Goal: Information Seeking & Learning: Learn about a topic

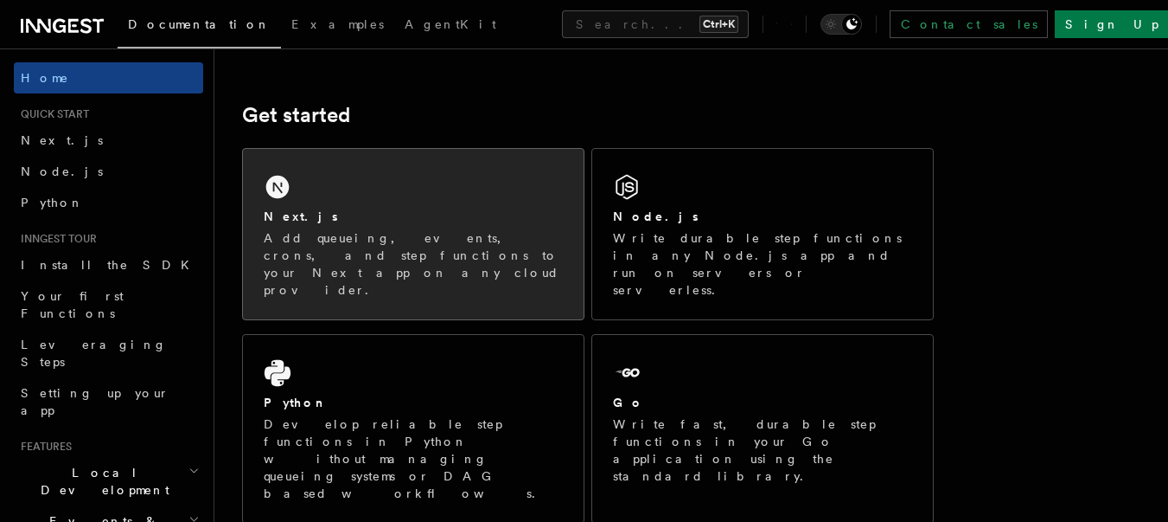
scroll to position [156, 0]
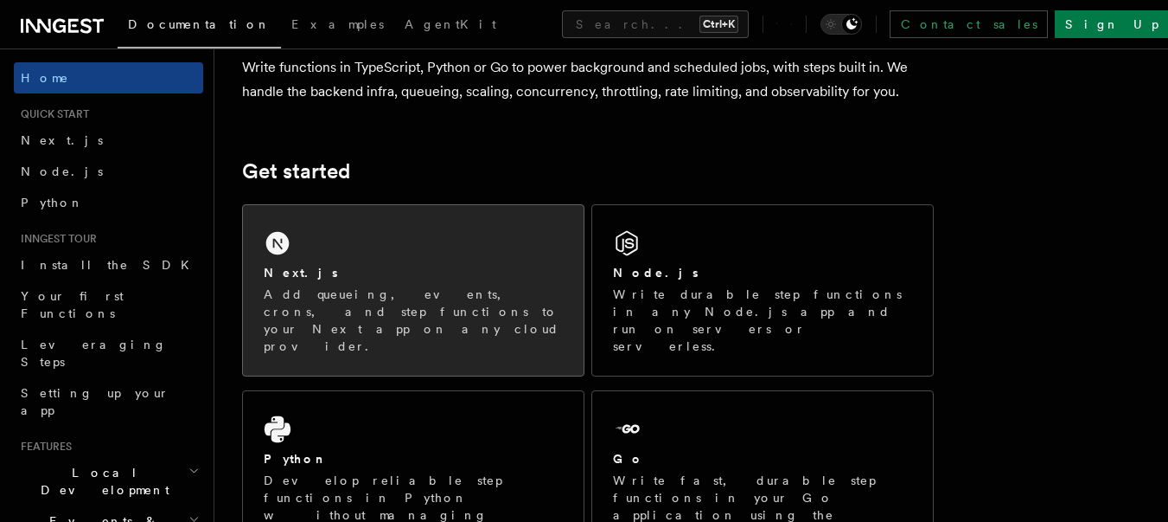
click at [515, 238] on div "Next.js Add queueing, events, crons, and step functions to your Next app on any…" at bounding box center [413, 290] width 341 height 170
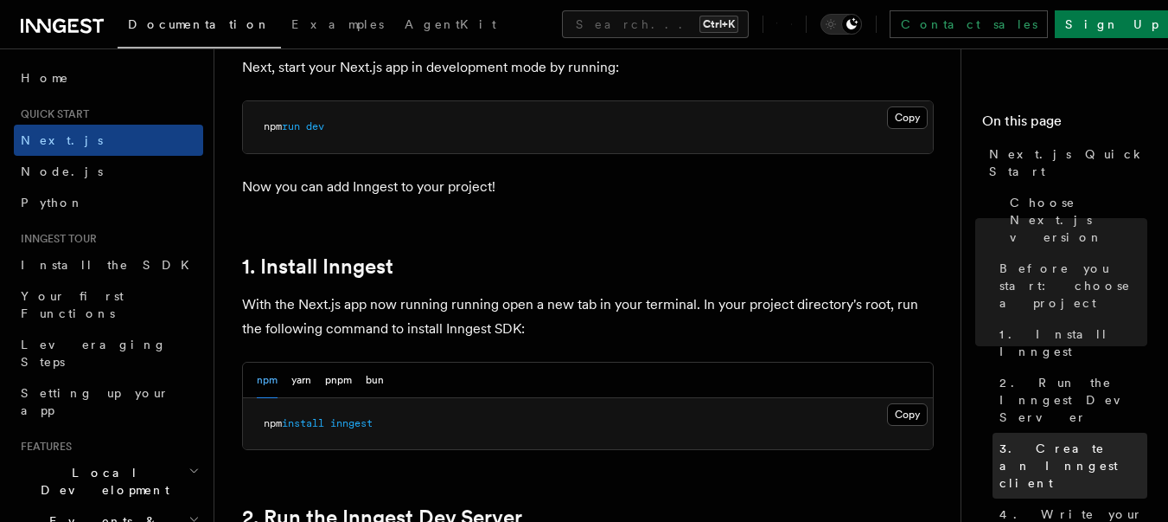
scroll to position [156, 0]
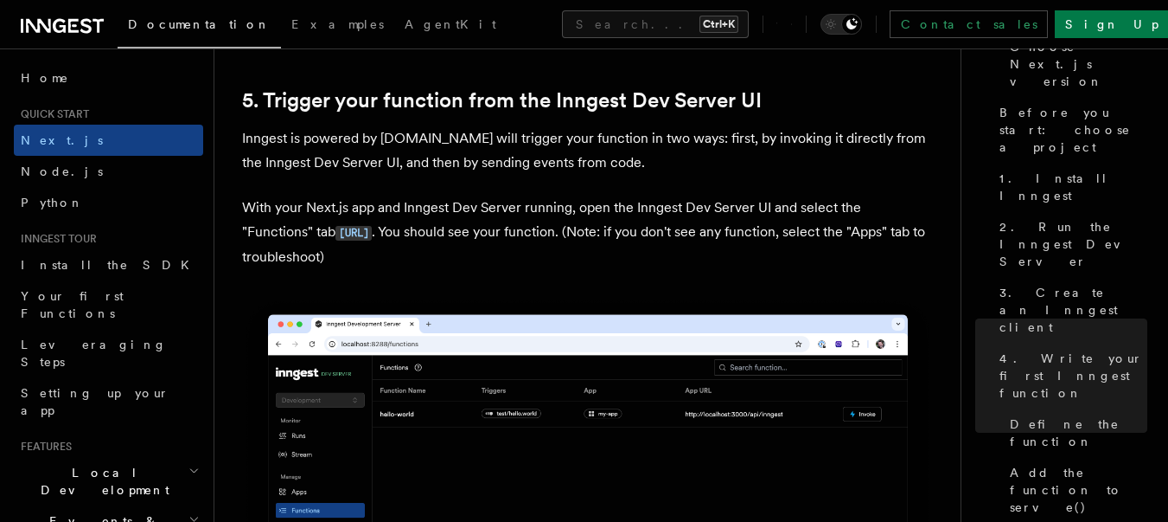
scroll to position [3994, 0]
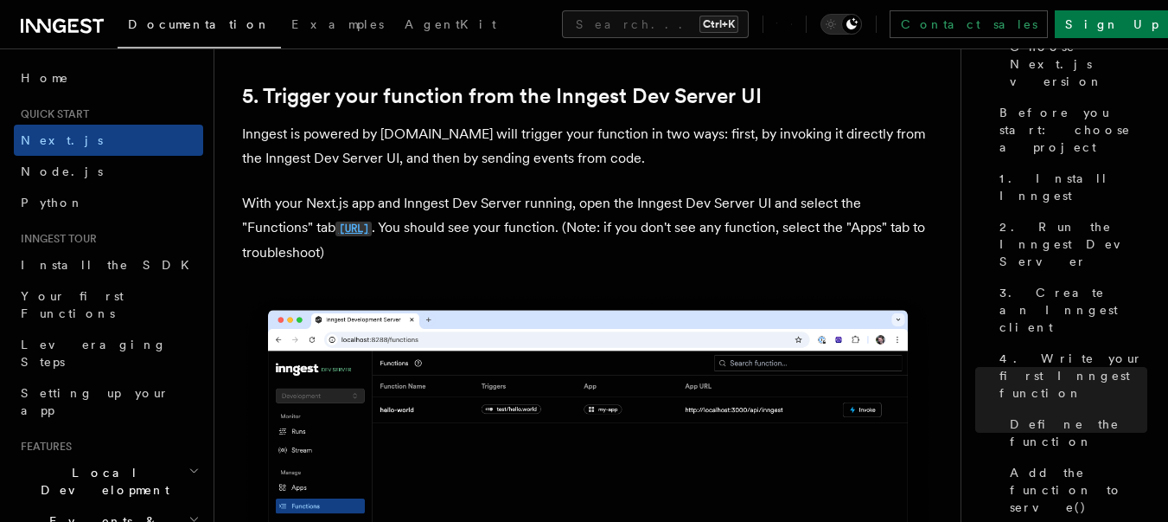
click at [372, 226] on code "http://localhost:8288/functions" at bounding box center [354, 228] width 36 height 15
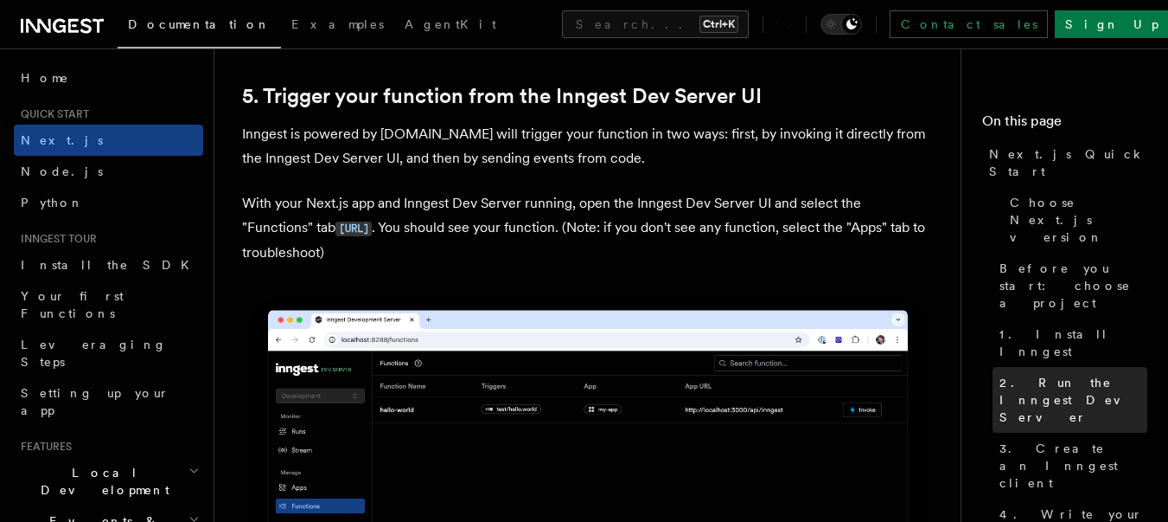
click at [1083, 374] on span "2. Run the Inngest Dev Server" at bounding box center [1074, 400] width 148 height 52
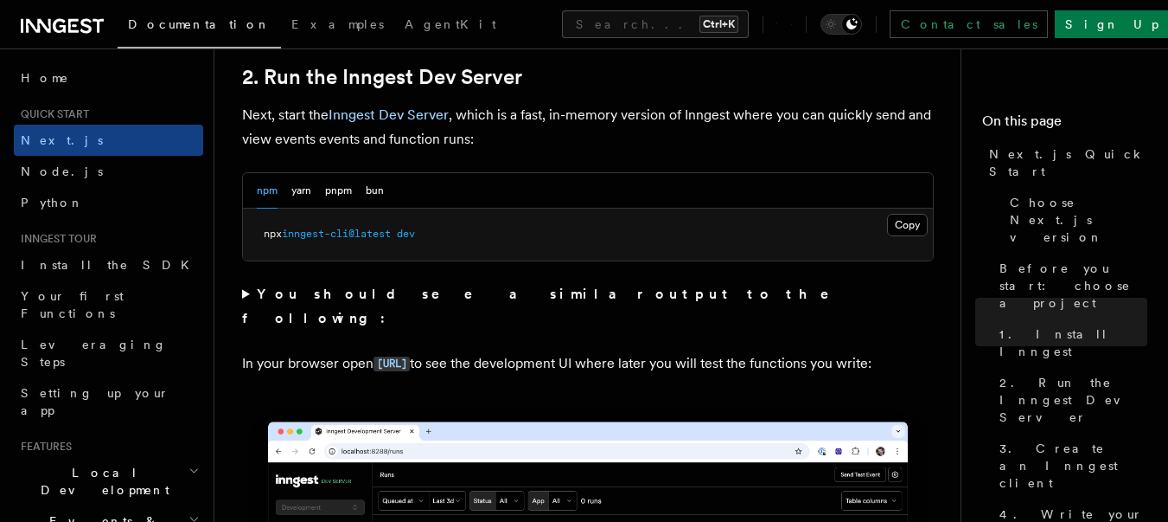
scroll to position [1200, 0]
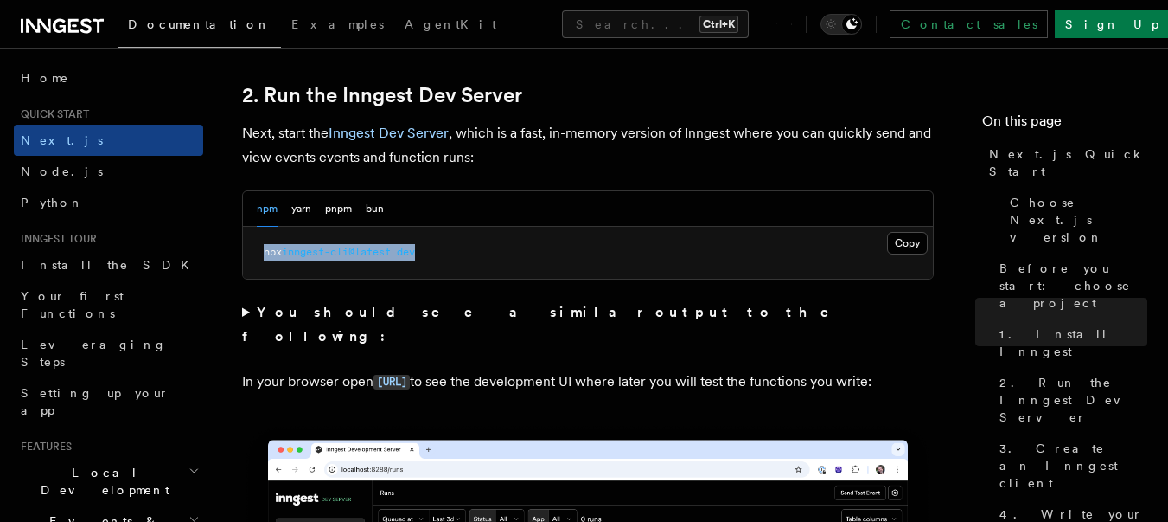
drag, startPoint x: 534, startPoint y: 255, endPoint x: 234, endPoint y: 258, distance: 300.1
copy span "npx inngest-cli@latest dev"
click at [1108, 505] on span "4. Write your first Inngest function" at bounding box center [1074, 531] width 148 height 52
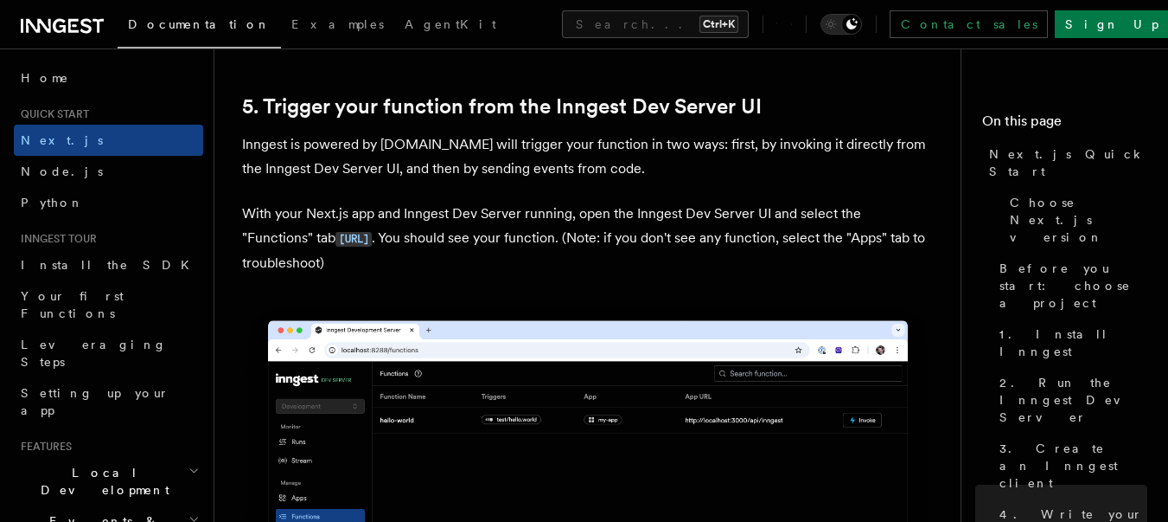
scroll to position [4025, 0]
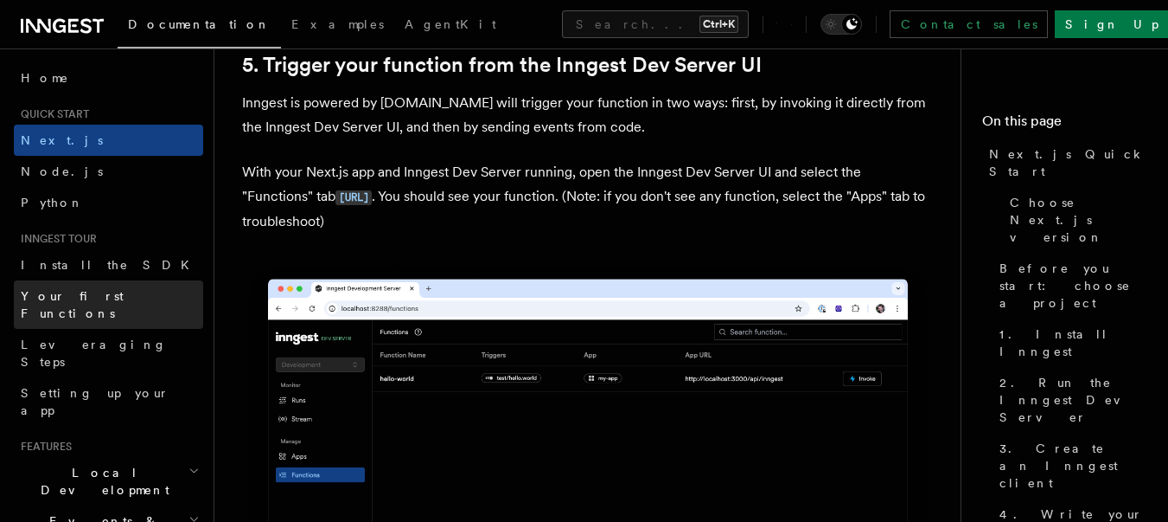
click at [141, 296] on link "Your first Functions" at bounding box center [108, 304] width 189 height 48
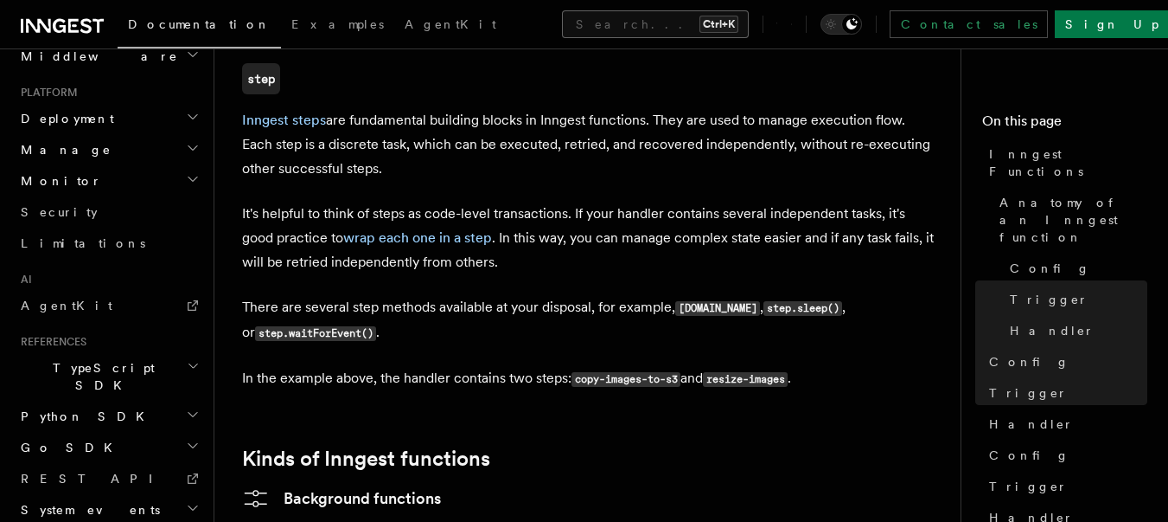
scroll to position [3005, 0]
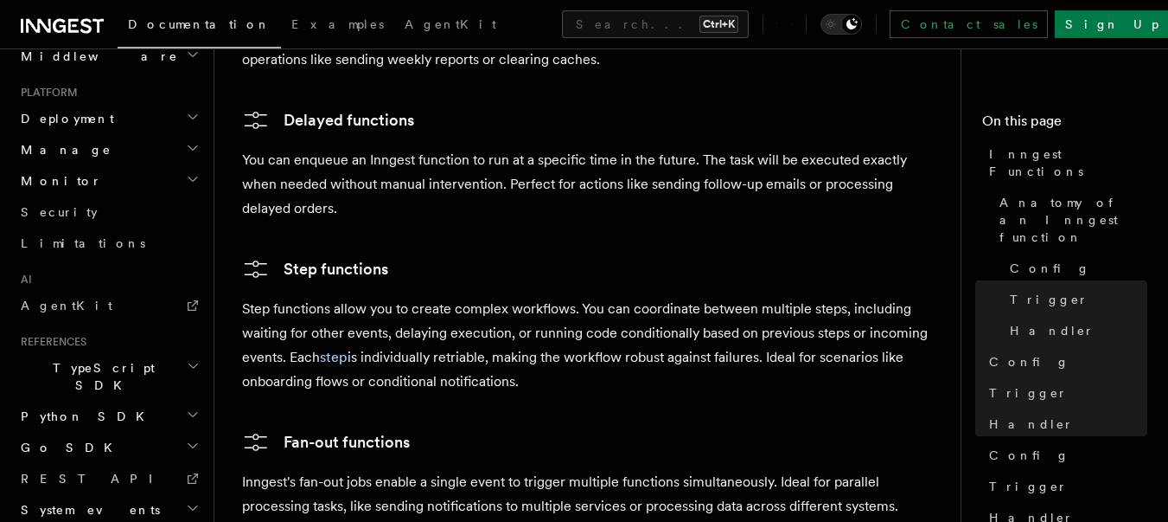
click at [138, 494] on h2 "System events" at bounding box center [108, 509] width 189 height 31
click at [186, 501] on icon "button" at bounding box center [193, 508] width 14 height 14
click at [633, 36] on button "Search... Ctrl+K" at bounding box center [655, 24] width 187 height 28
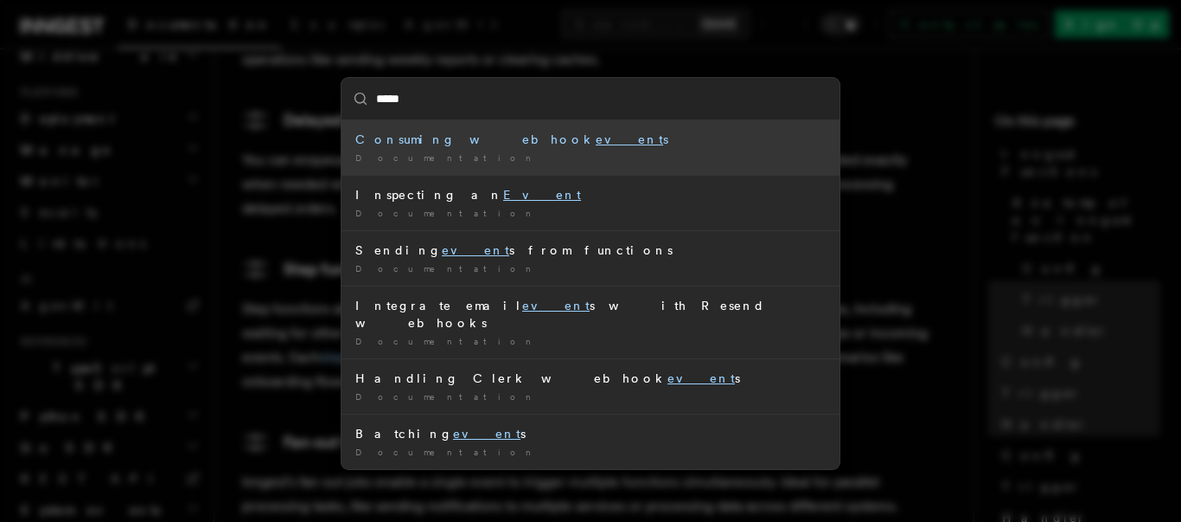
type input "*****"
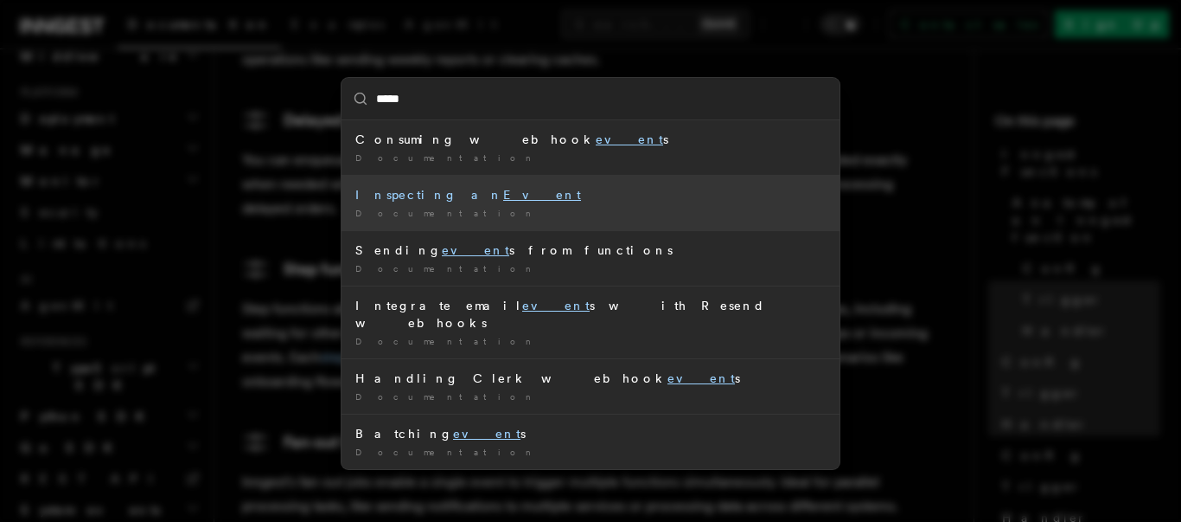
click at [539, 196] on div "Inspecting an Event" at bounding box center [590, 194] width 470 height 17
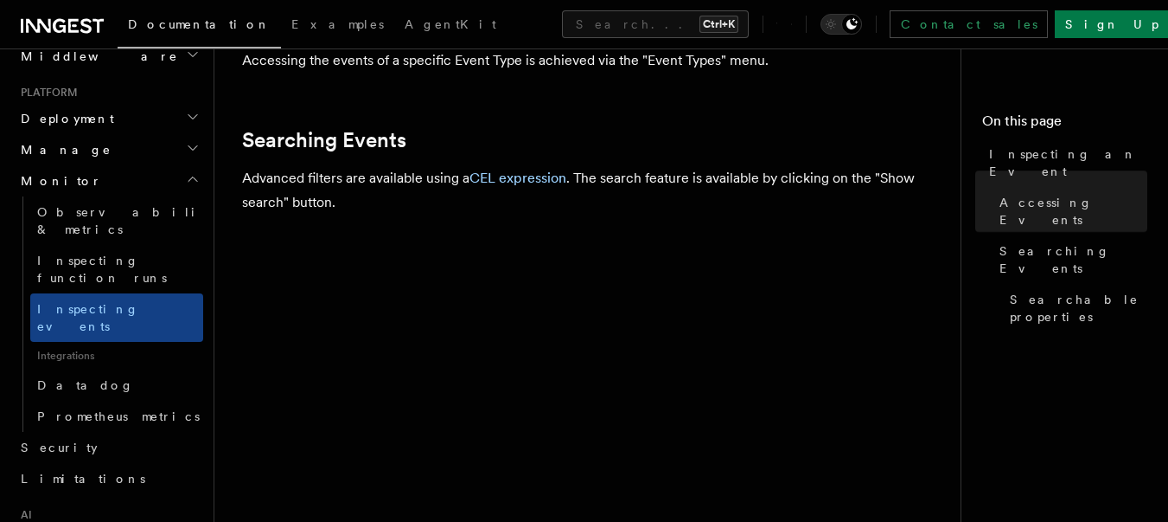
scroll to position [934, 0]
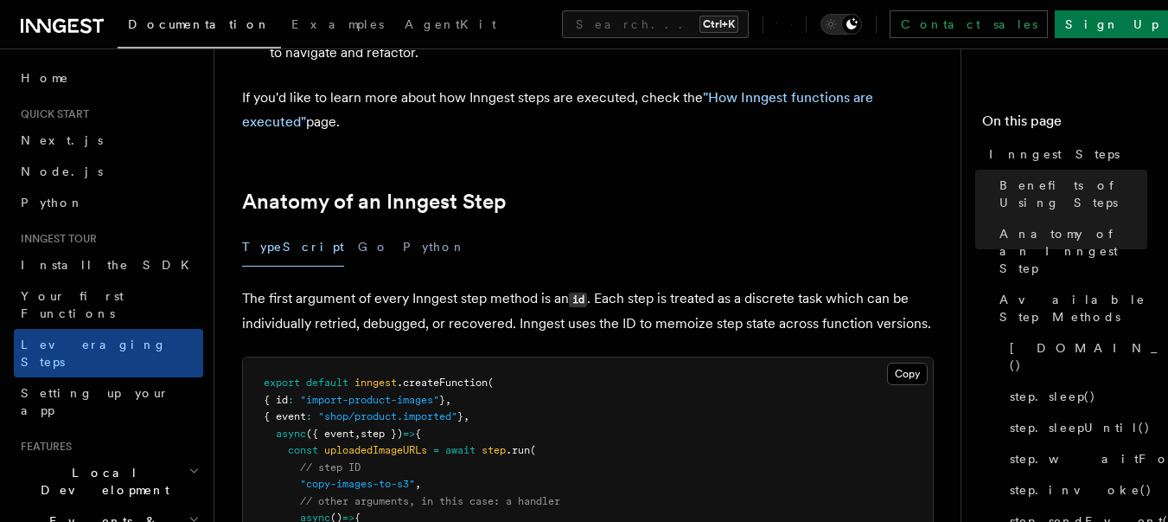
scroll to position [623, 0]
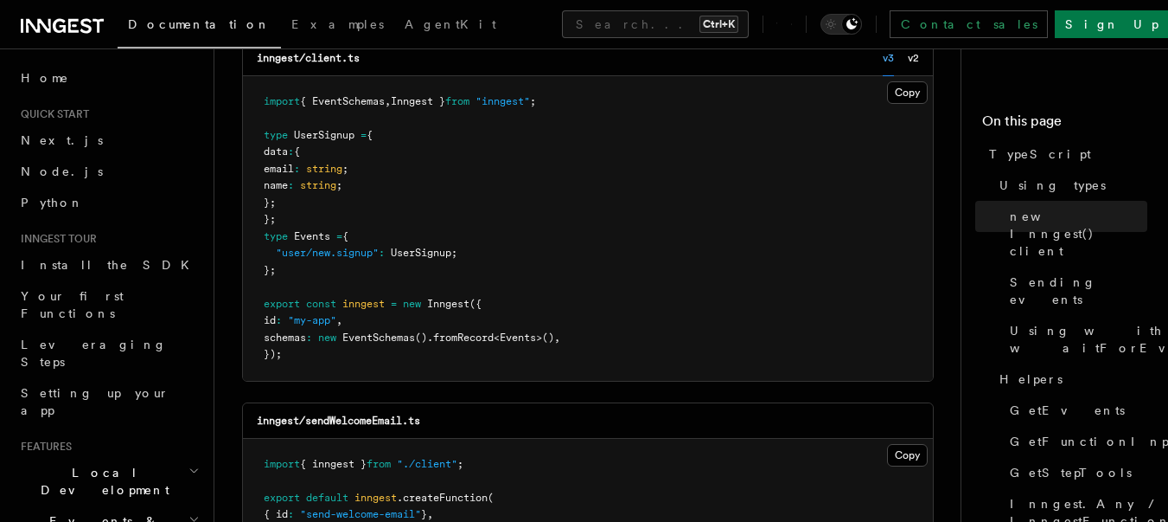
scroll to position [623, 0]
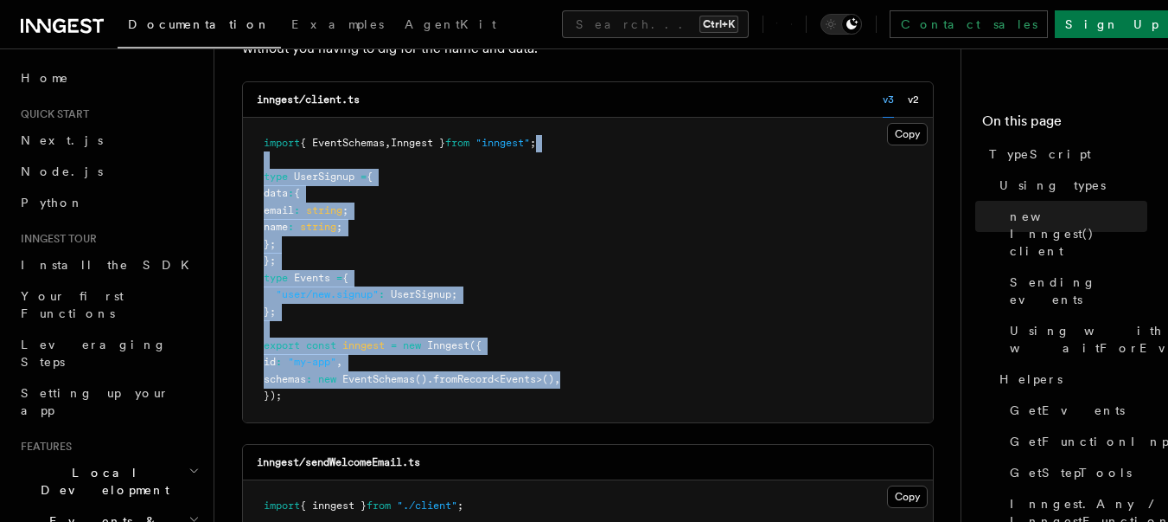
drag, startPoint x: 598, startPoint y: 146, endPoint x: 630, endPoint y: 373, distance: 229.0
click at [630, 373] on pre "import { EventSchemas , Inngest } from "inngest" ; type UserSignup = { data : {…" at bounding box center [588, 270] width 690 height 304
copy code "type UserSignup = { data : { email : string ; name : string ; }; }; type Events…"
drag, startPoint x: 585, startPoint y: 403, endPoint x: 636, endPoint y: 150, distance: 258.5
click at [636, 150] on pre "import { EventSchemas , Inngest } from "inngest" ; type UserSignup = { data : {…" at bounding box center [588, 270] width 690 height 304
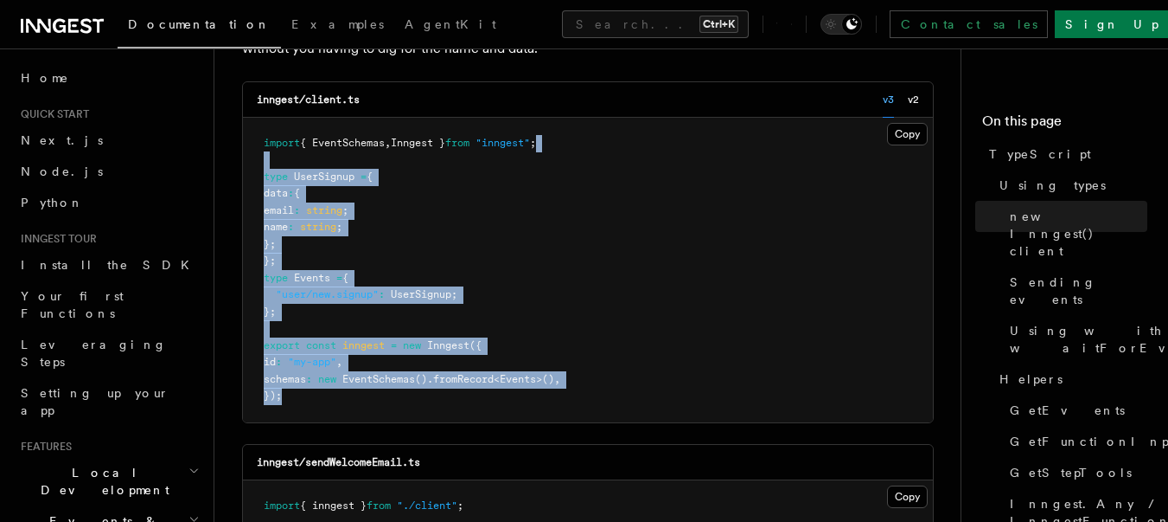
copy code "type UserSignup = { data : { email : string ; name : string ; }; }; type Events…"
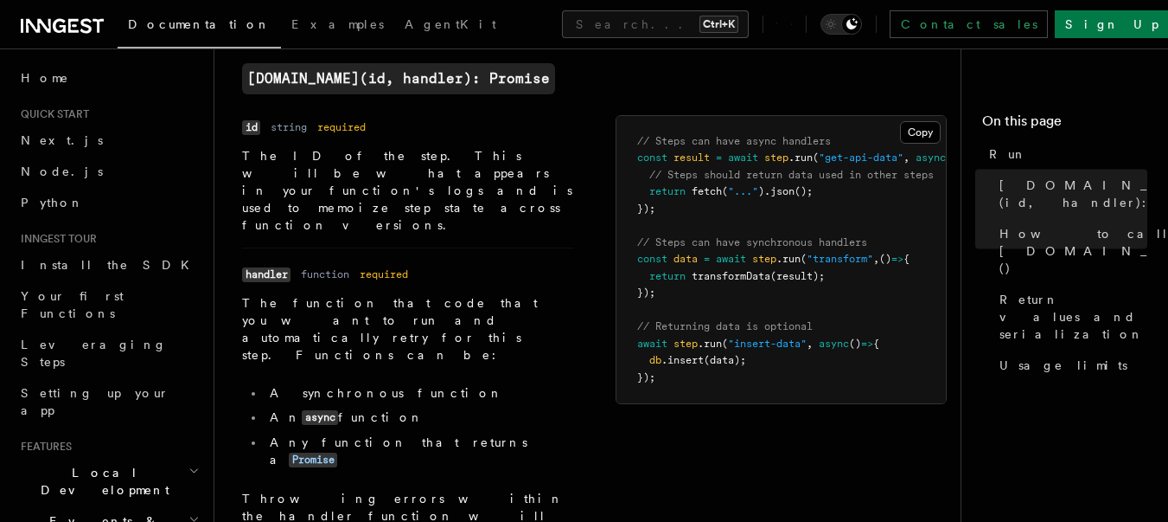
scroll to position [311, 0]
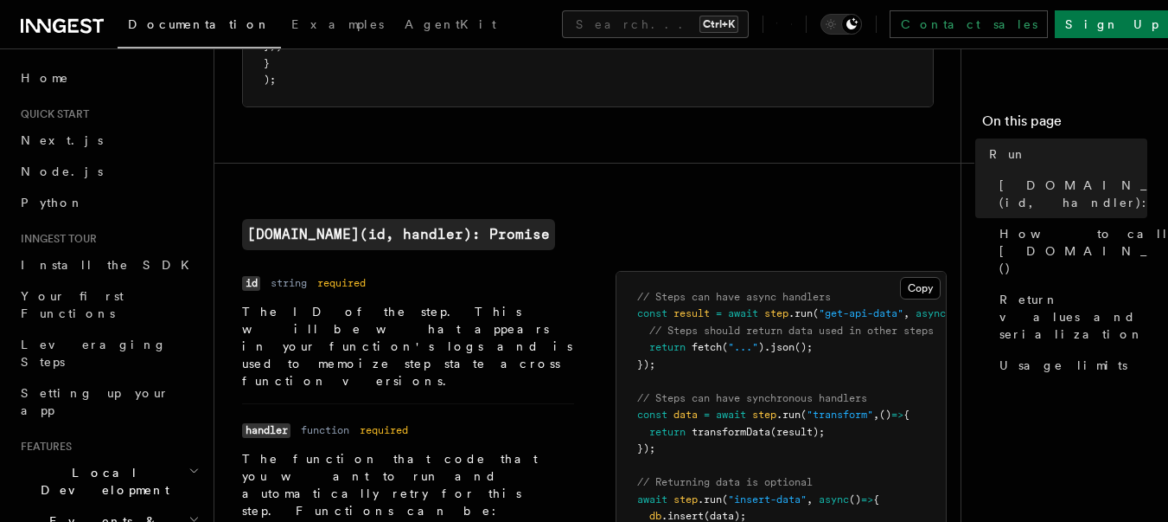
drag, startPoint x: 814, startPoint y: 384, endPoint x: 883, endPoint y: 381, distance: 69.3
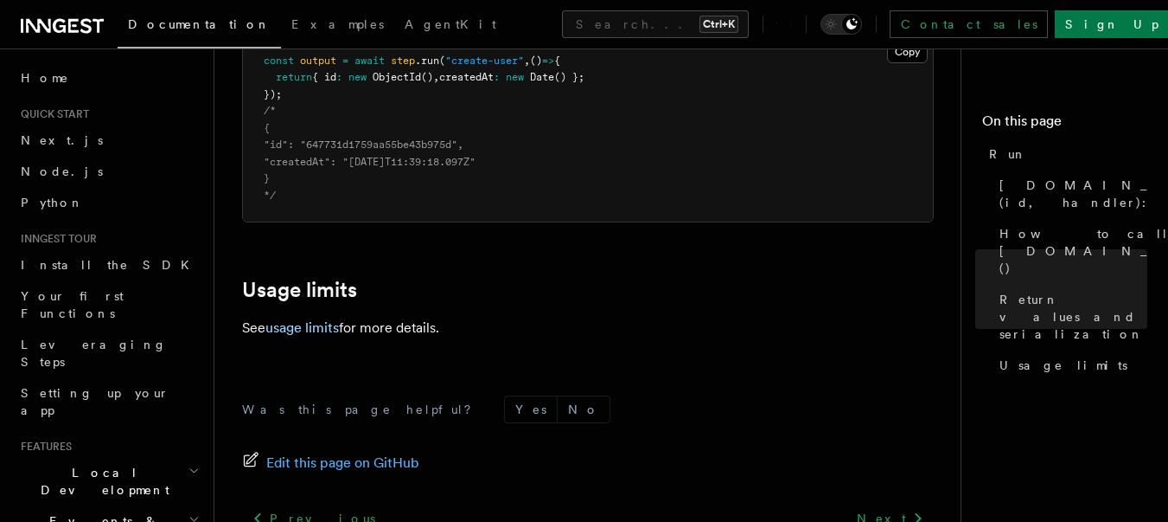
scroll to position [1682, 0]
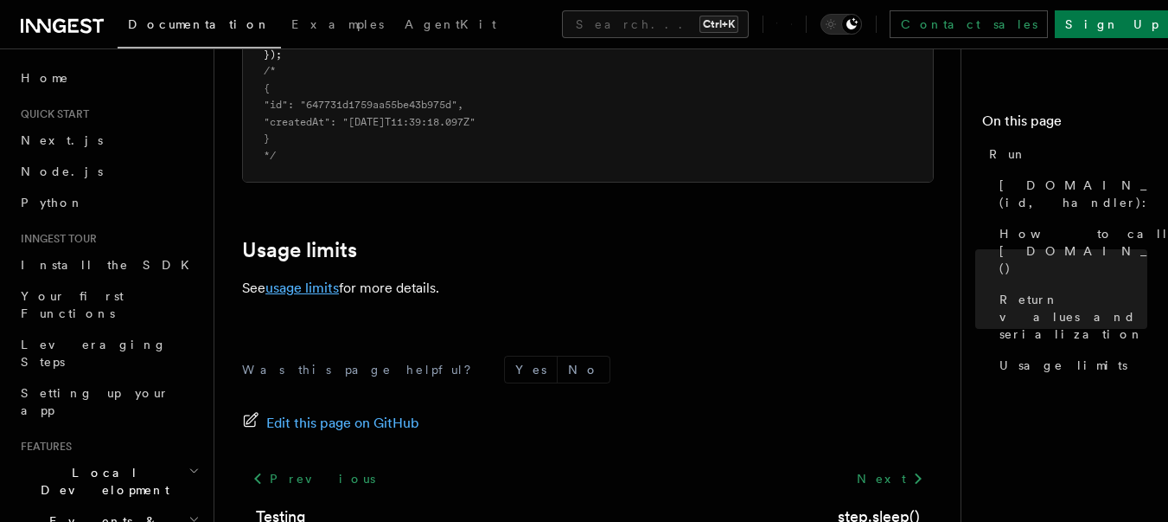
click at [320, 279] on link "usage limits" at bounding box center [303, 287] width 74 height 16
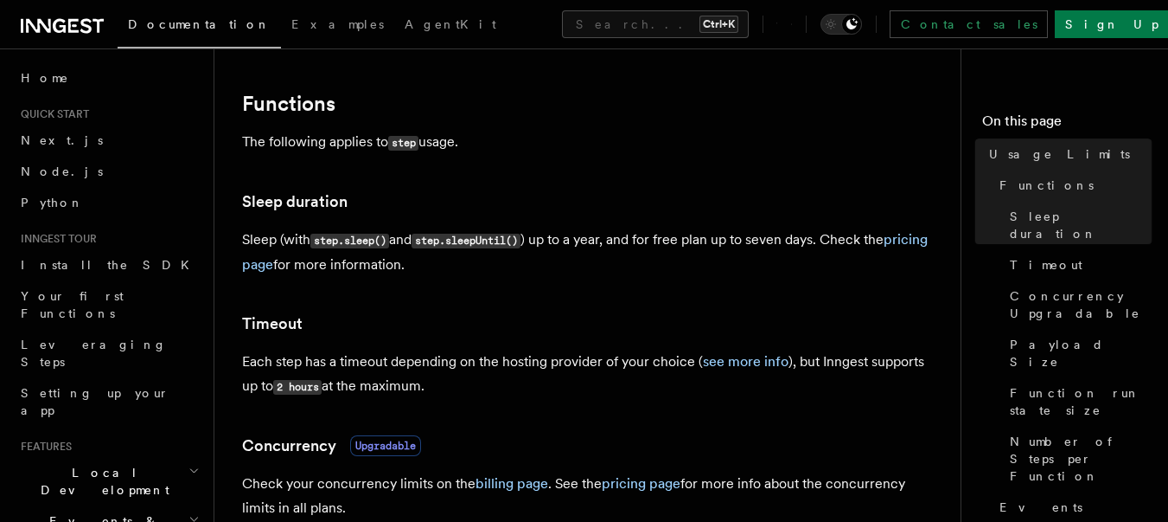
scroll to position [249, 0]
